Goal: Navigation & Orientation: Find specific page/section

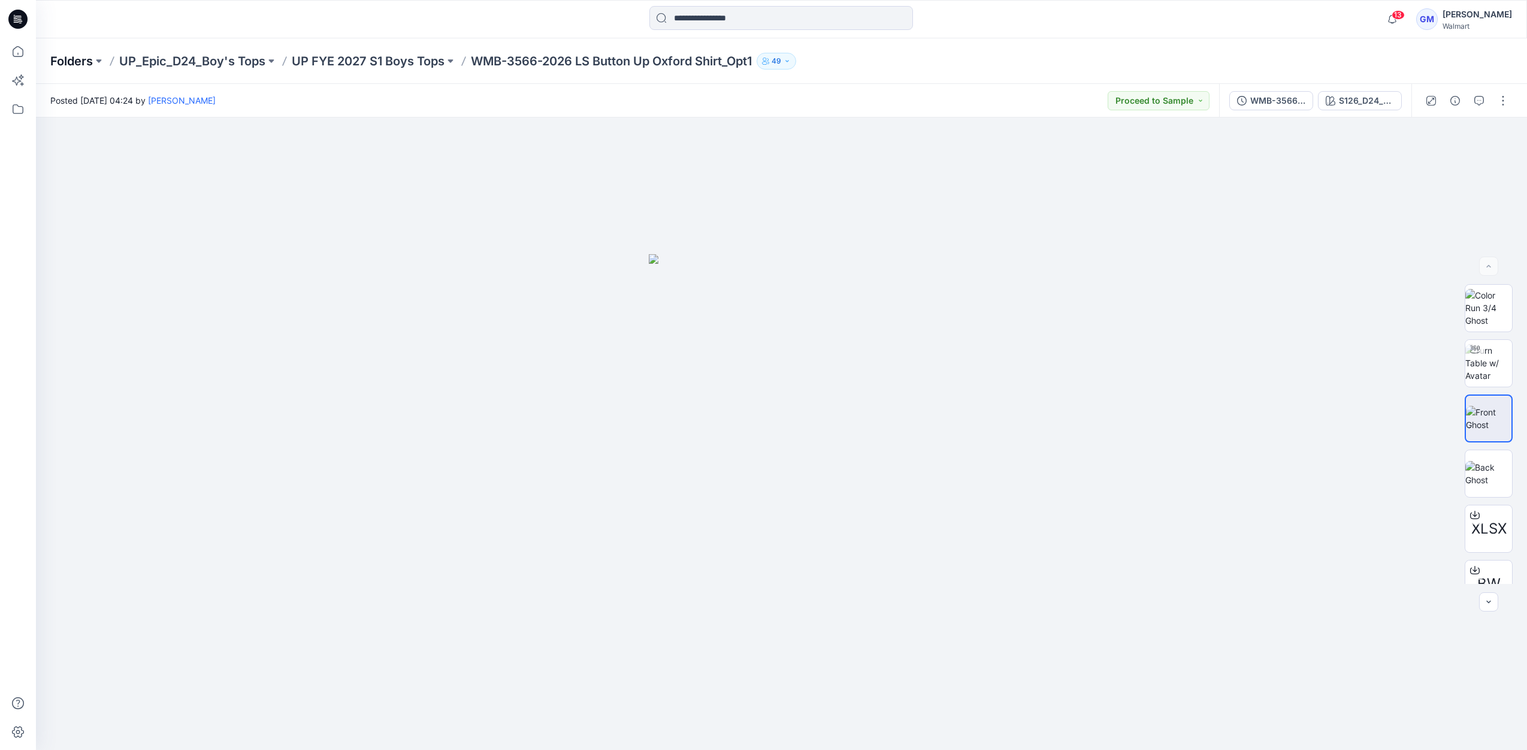
click at [90, 55] on p "Folders" at bounding box center [71, 61] width 43 height 17
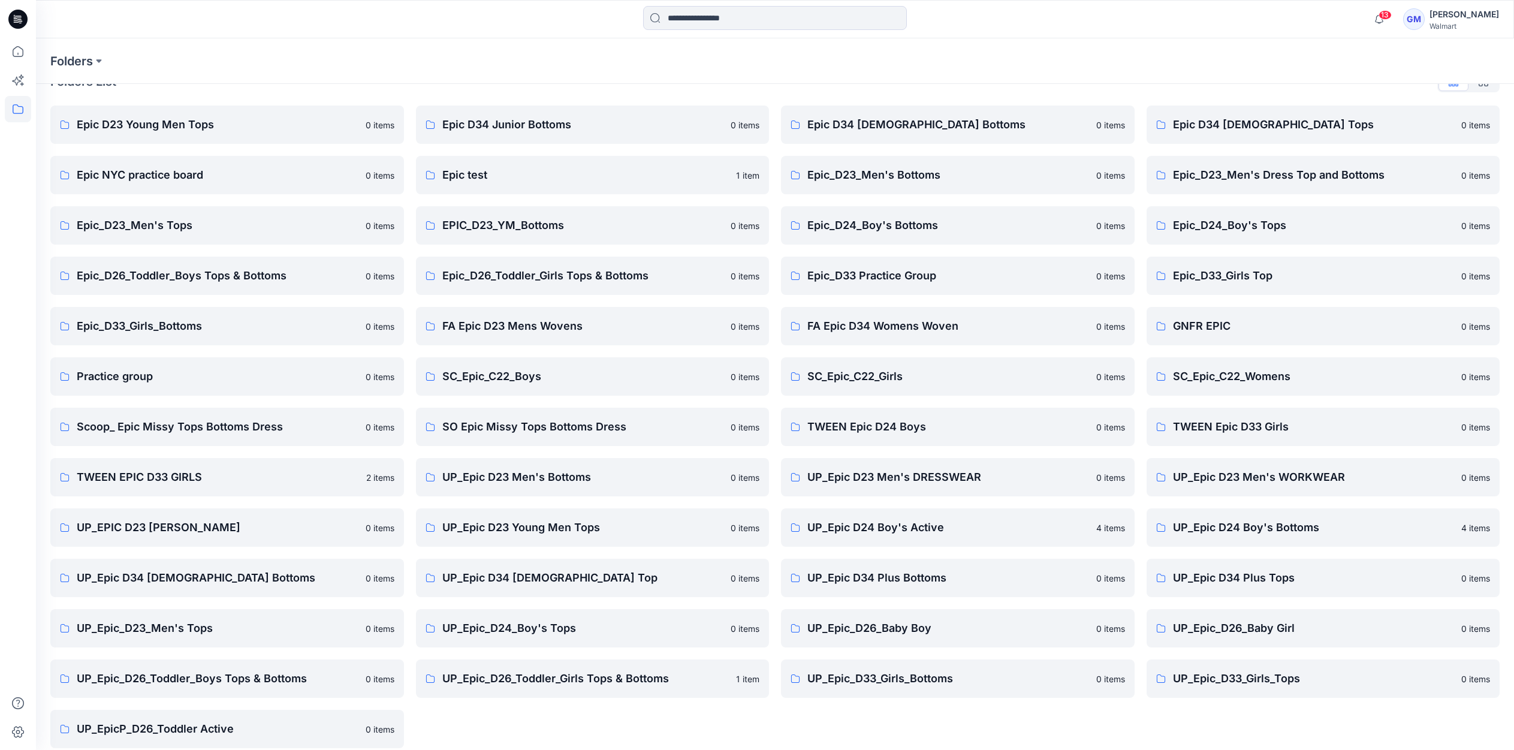
scroll to position [39, 0]
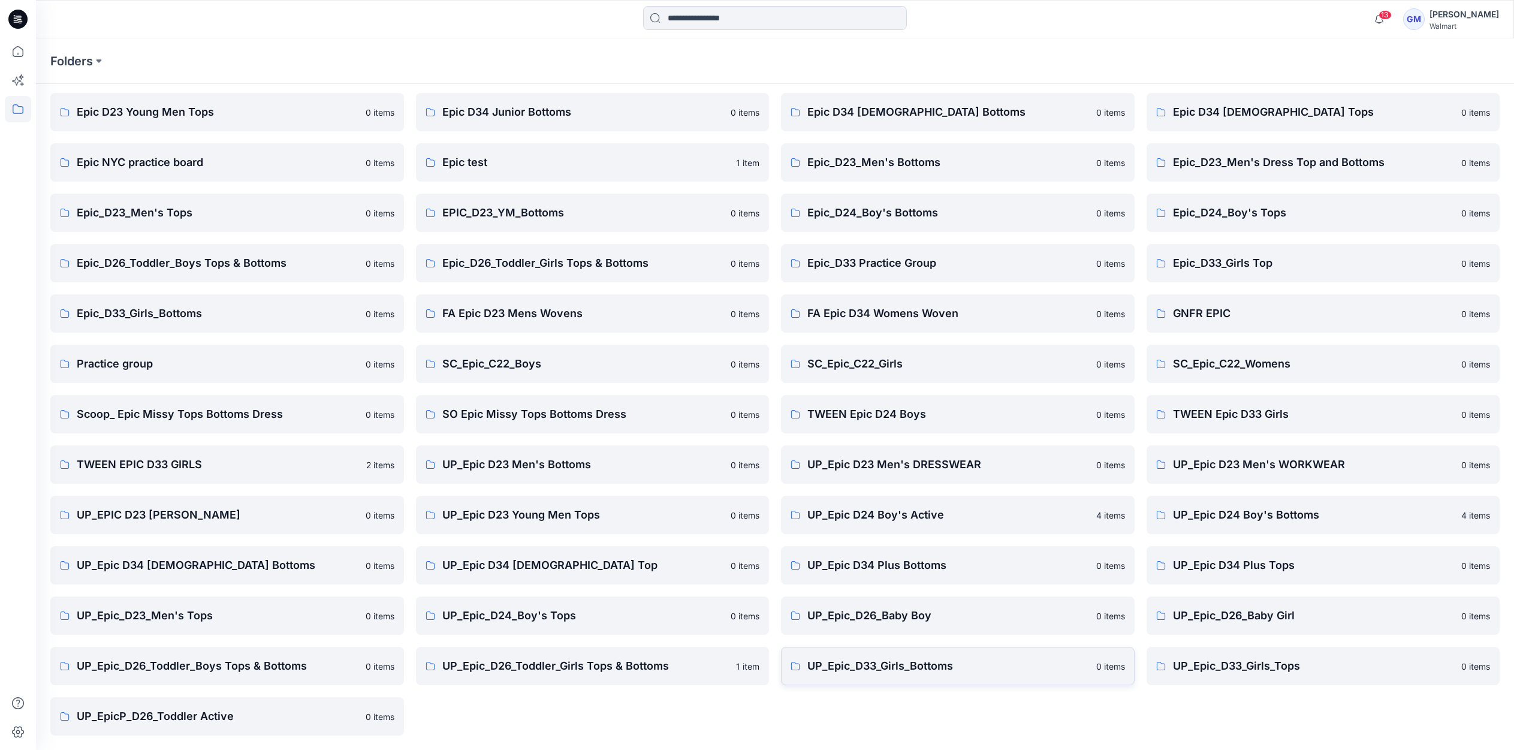
click at [877, 657] on link "UP_Epic_D33_Girls_Bottoms 0 items" at bounding box center [958, 666] width 354 height 38
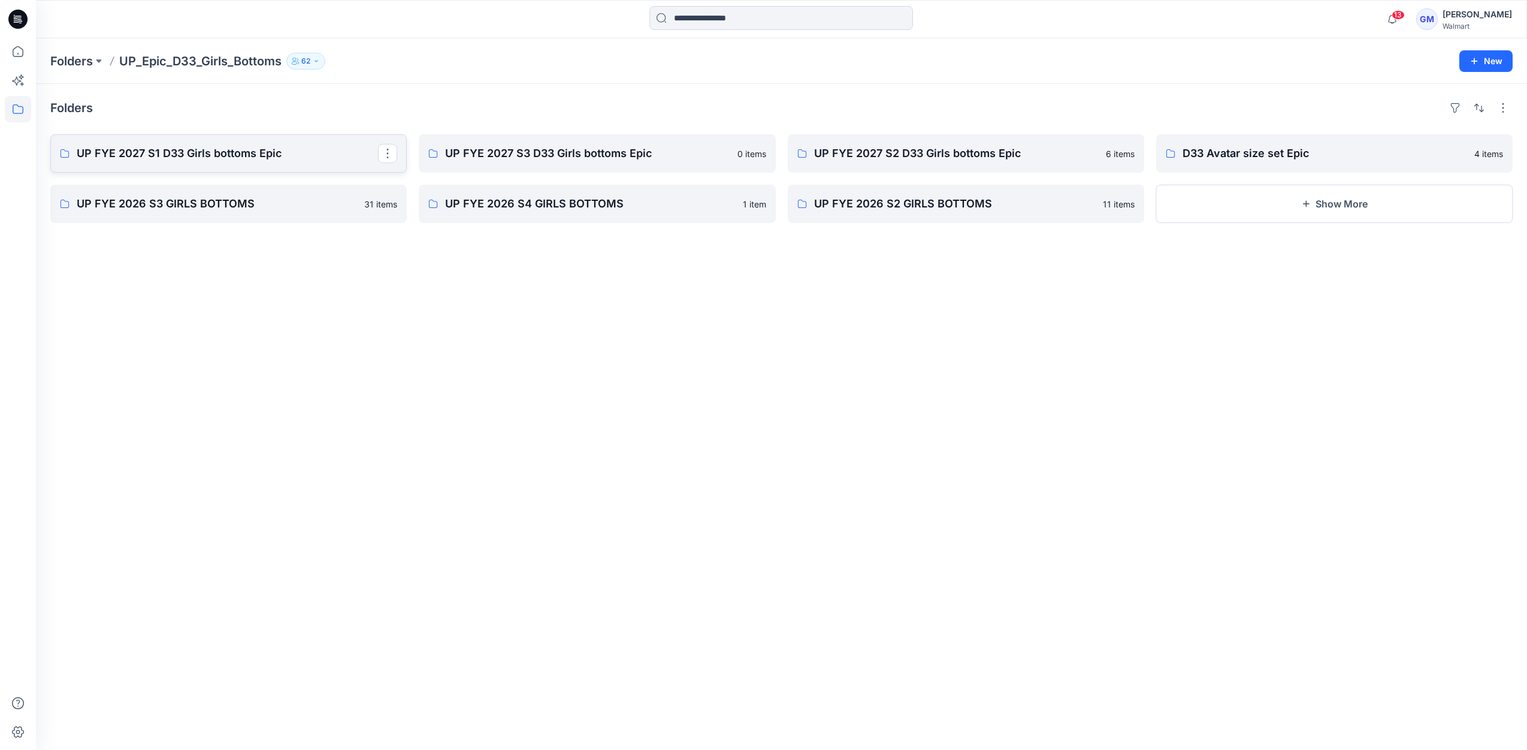
click at [158, 155] on p "UP FYE 2027 S1 D33 Girls bottoms Epic" at bounding box center [227, 153] width 301 height 17
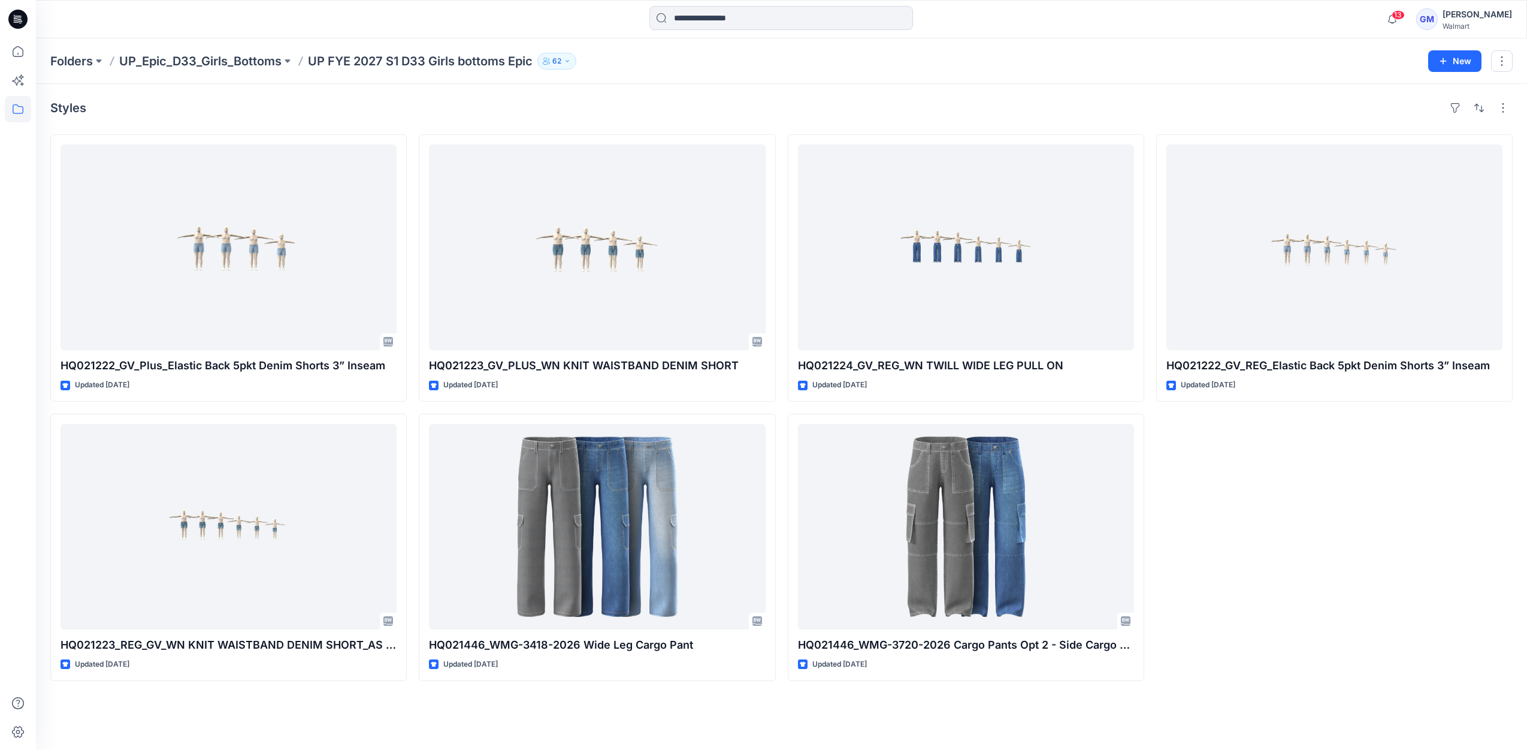
click at [703, 102] on div "Styles" at bounding box center [781, 107] width 1463 height 19
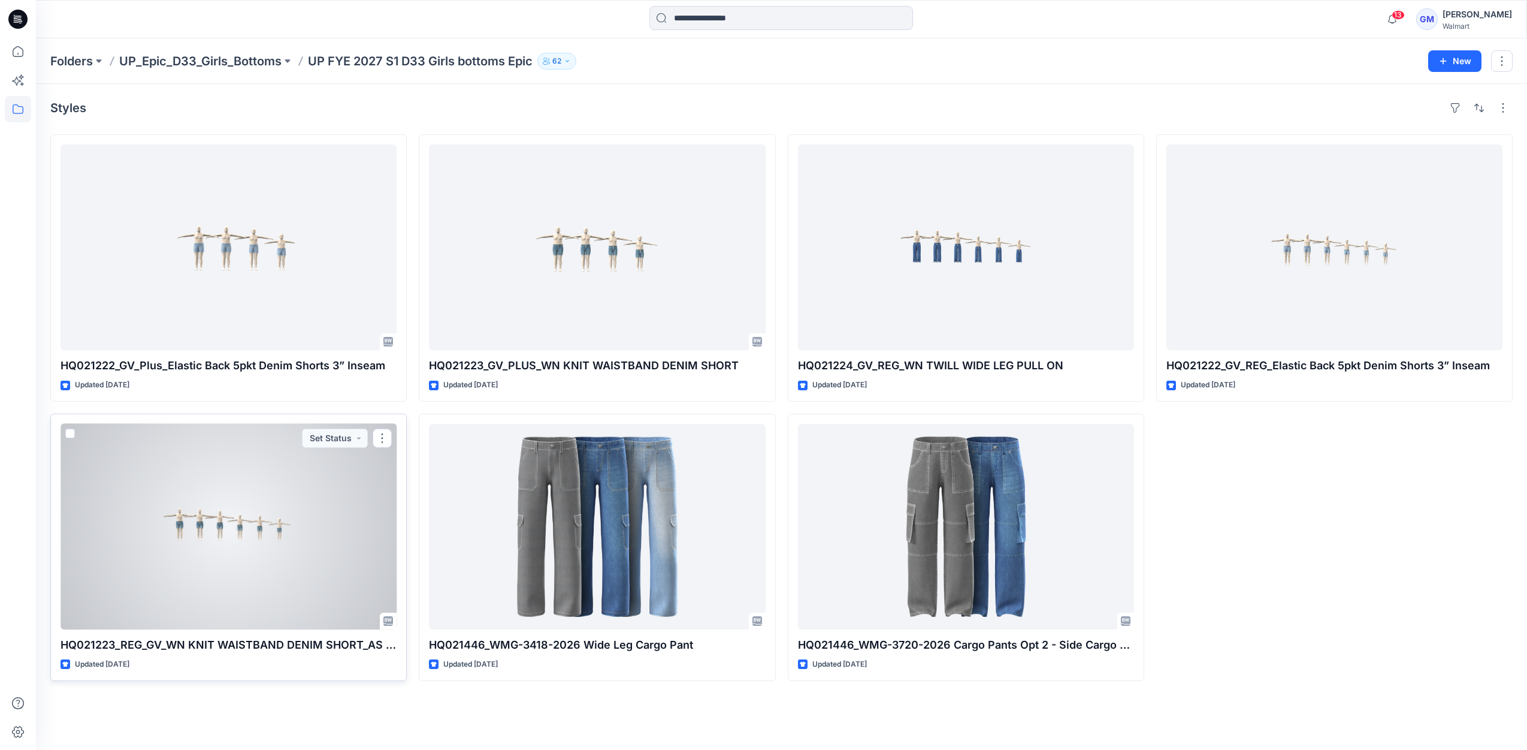
click at [192, 597] on div at bounding box center [229, 527] width 336 height 206
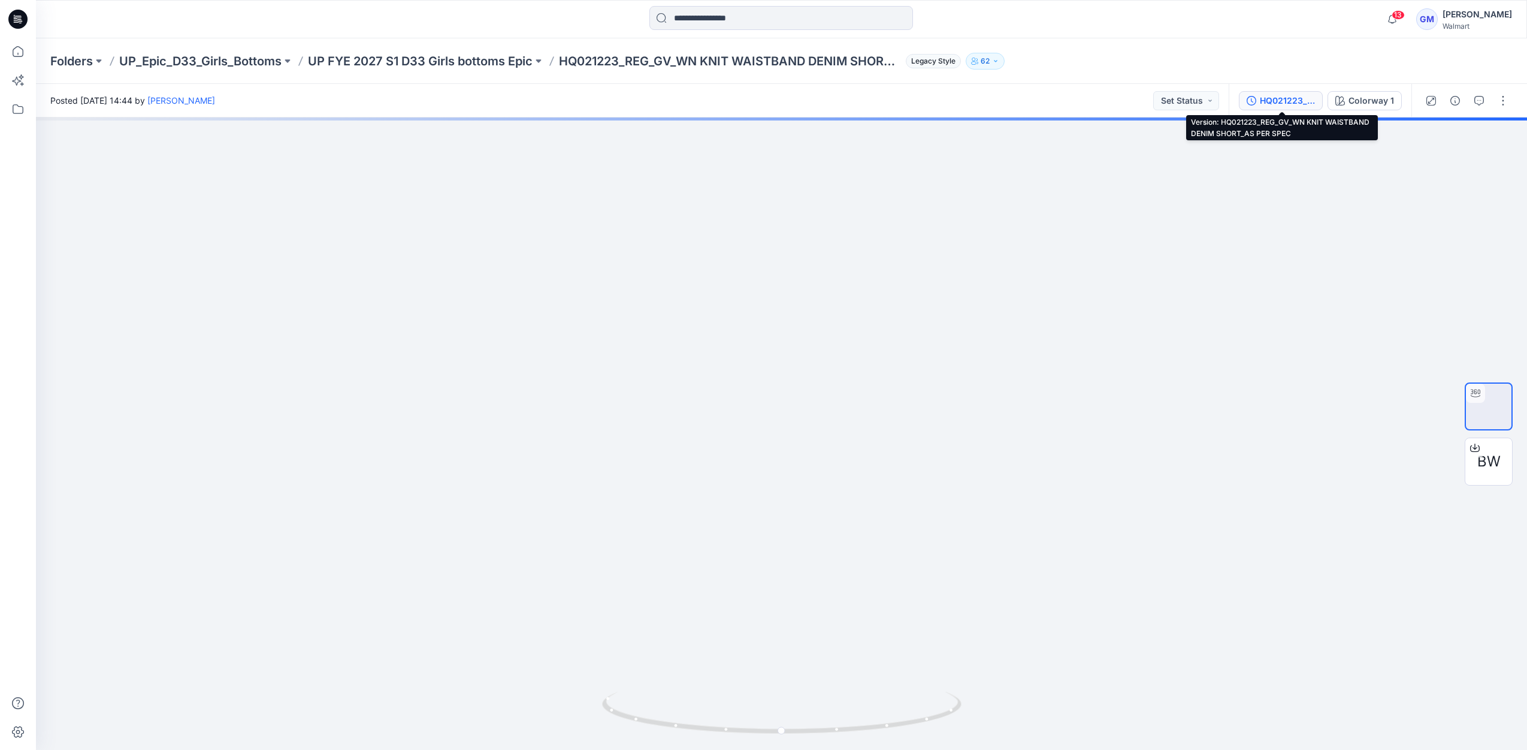
click at [1301, 102] on div "HQ021223_REG_GV_WN KNIT WAISTBAND DENIM SHORT_AS PER SPEC" at bounding box center [1287, 100] width 55 height 13
